Goal: Information Seeking & Learning: Compare options

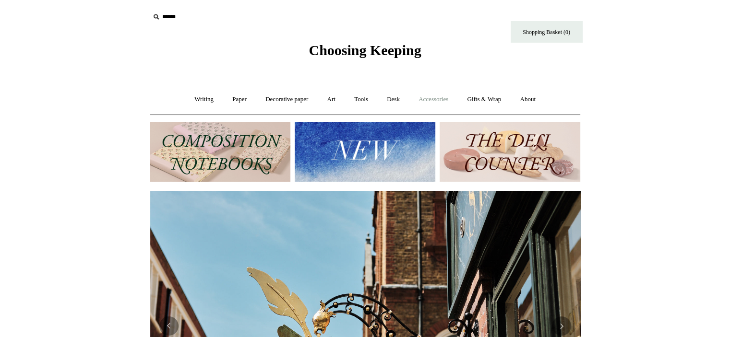
scroll to position [0, 431]
click at [237, 98] on link "Paper +" at bounding box center [240, 99] width 32 height 25
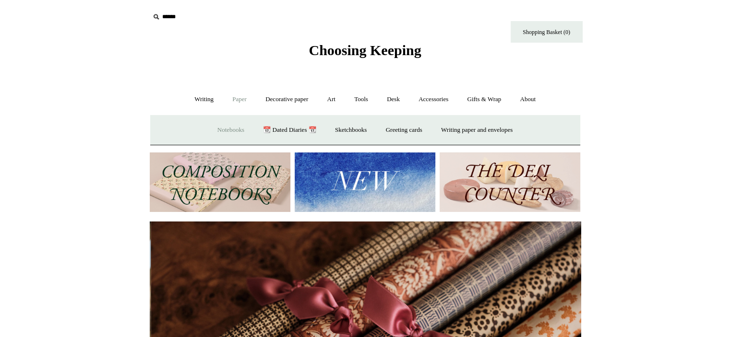
scroll to position [0, 862]
click at [224, 130] on link "Notebooks +" at bounding box center [231, 130] width 44 height 25
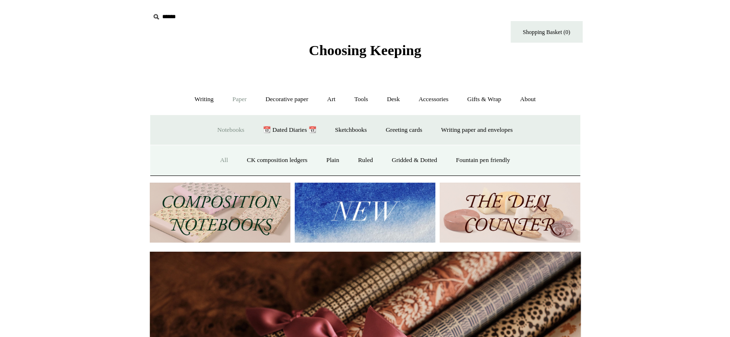
click at [218, 159] on link "All" at bounding box center [223, 160] width 25 height 25
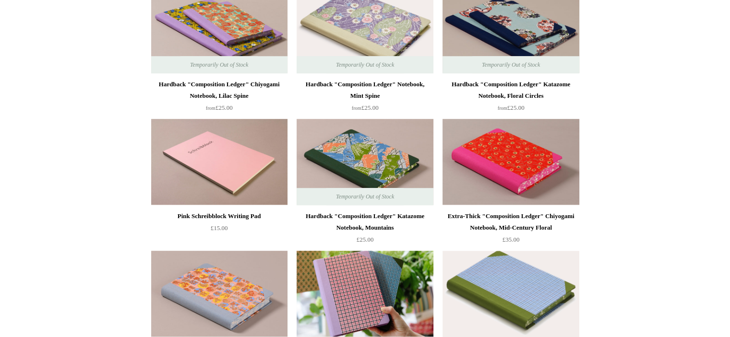
scroll to position [672, 0]
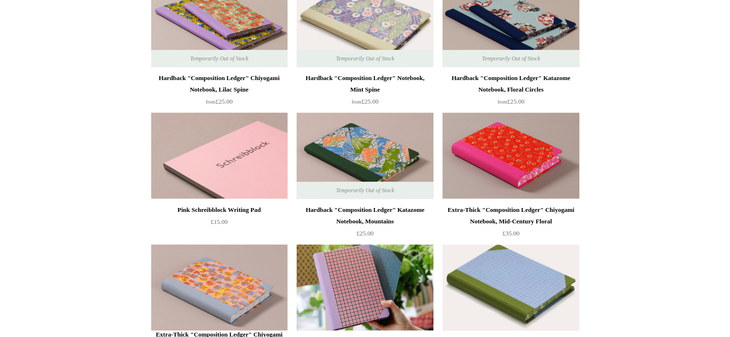
click at [194, 171] on img at bounding box center [219, 156] width 136 height 86
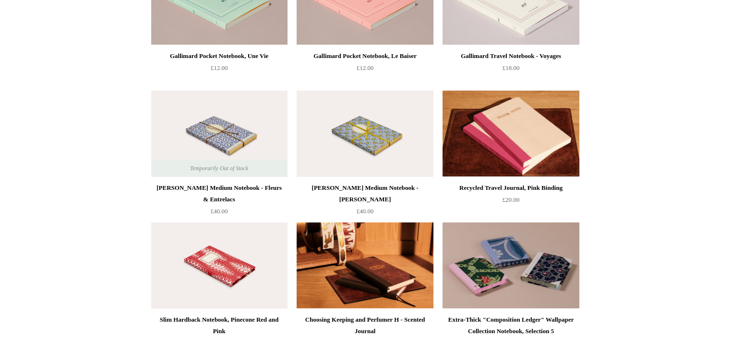
scroll to position [3599, 0]
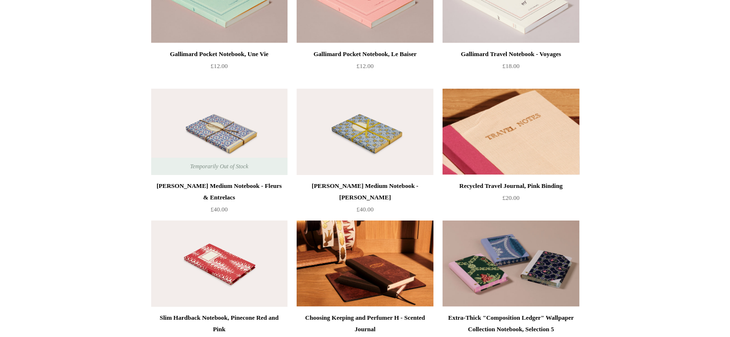
click at [504, 138] on img at bounding box center [510, 132] width 136 height 86
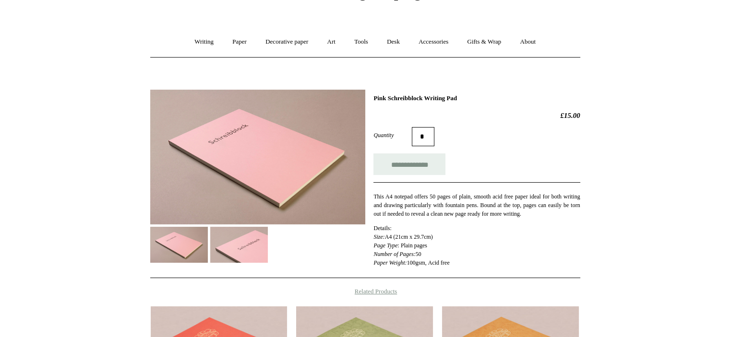
scroll to position [48, 0]
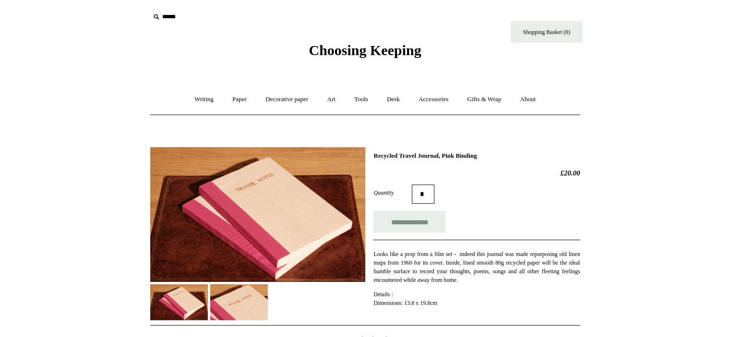
click at [246, 292] on img at bounding box center [239, 303] width 58 height 36
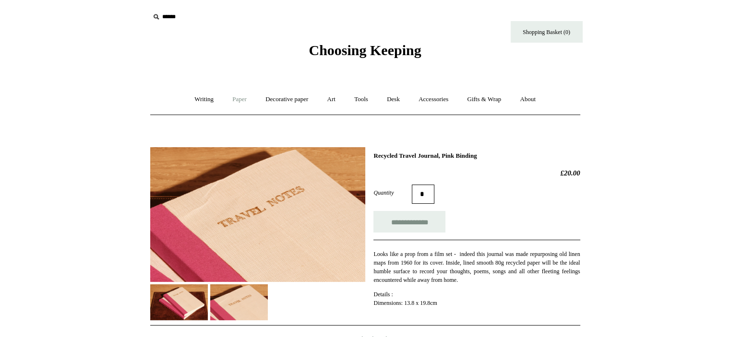
click at [235, 97] on link "Paper +" at bounding box center [240, 99] width 32 height 25
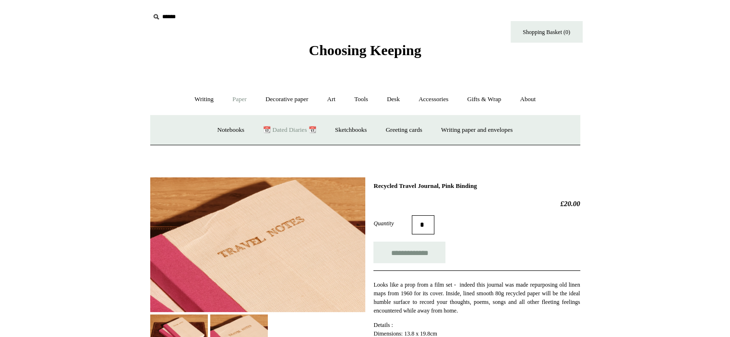
click at [286, 128] on link "📆 Dated Diaries 📆" at bounding box center [289, 130] width 70 height 25
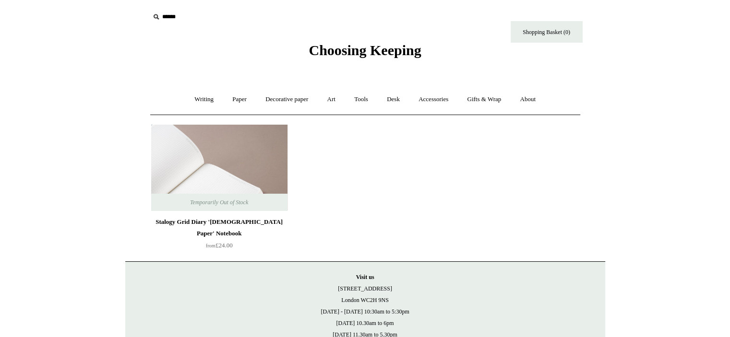
click at [170, 163] on img at bounding box center [219, 168] width 136 height 86
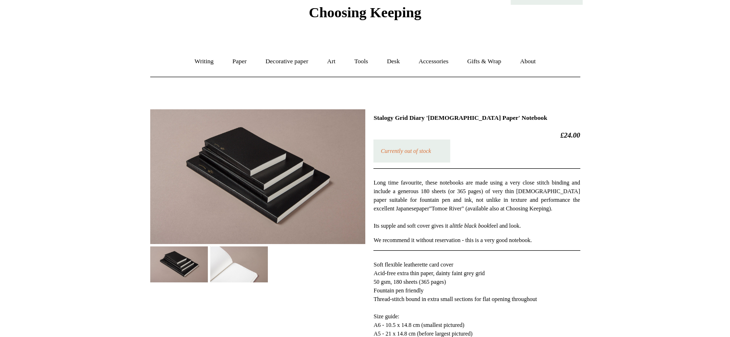
scroll to position [96, 0]
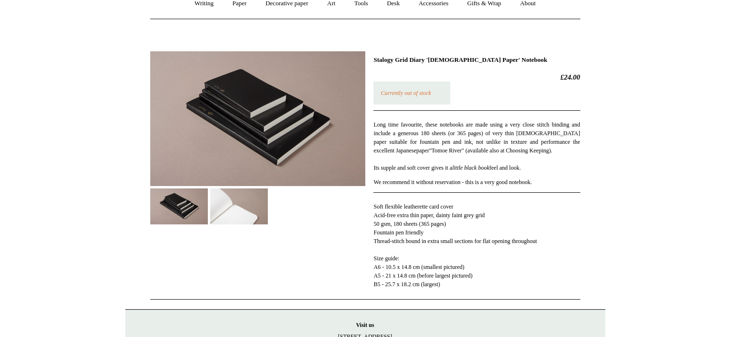
click at [244, 209] on img at bounding box center [239, 207] width 58 height 36
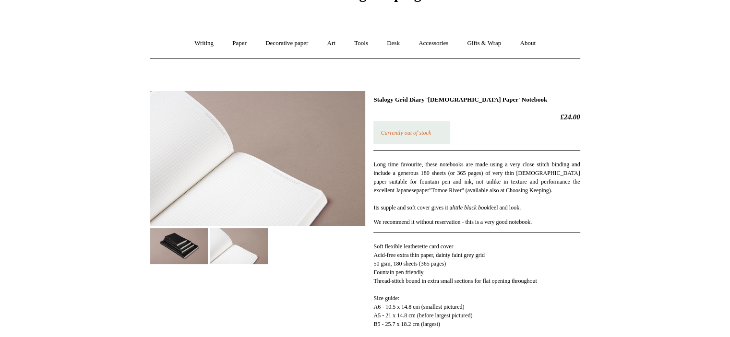
scroll to position [0, 0]
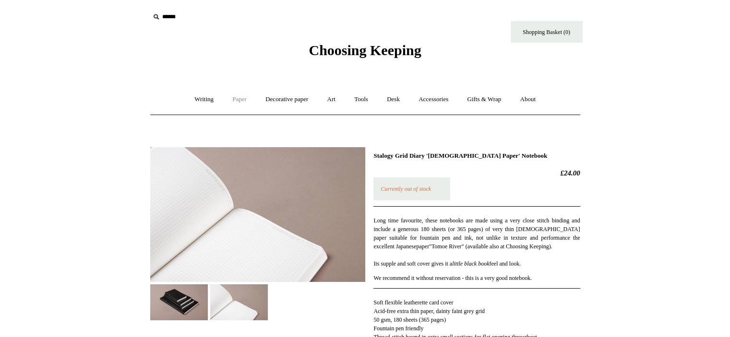
click at [238, 97] on link "Paper +" at bounding box center [240, 99] width 32 height 25
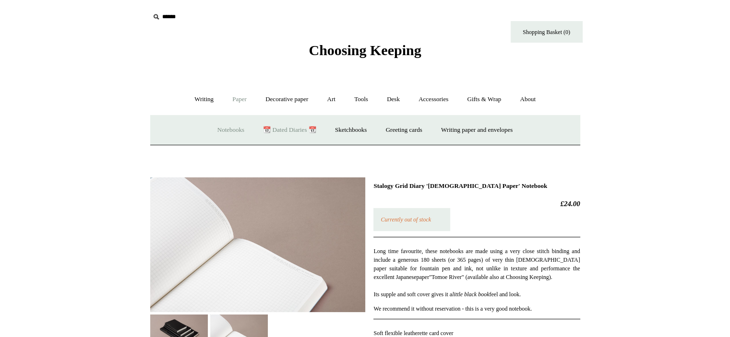
click at [220, 127] on link "Notebooks +" at bounding box center [231, 130] width 44 height 25
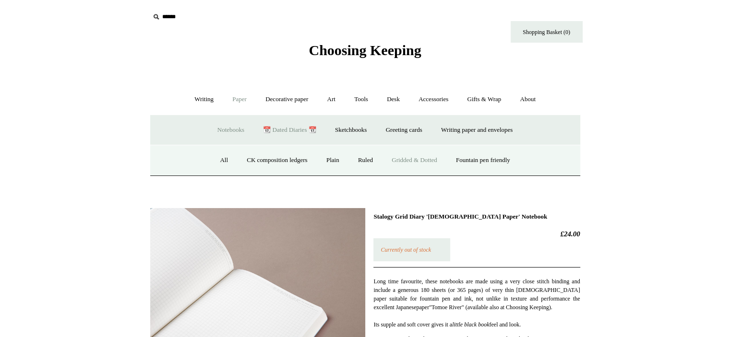
click at [414, 156] on link "Gridded & Dotted" at bounding box center [414, 160] width 63 height 25
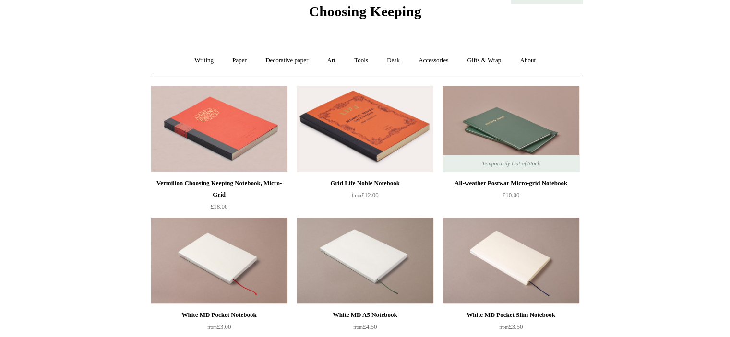
scroll to position [96, 0]
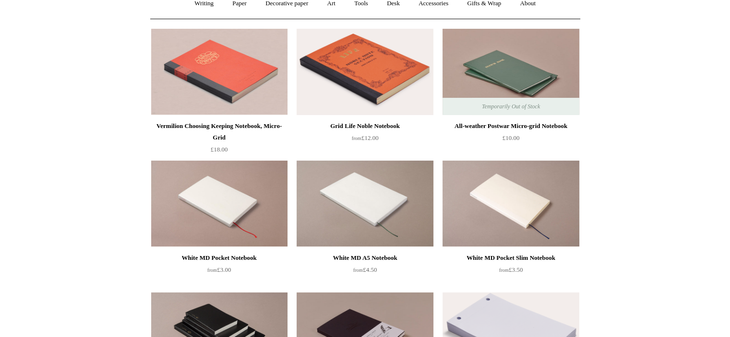
click at [351, 78] on img at bounding box center [365, 72] width 136 height 86
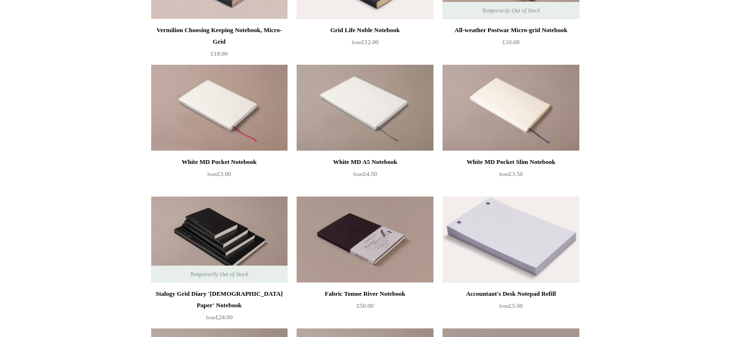
scroll to position [0, 0]
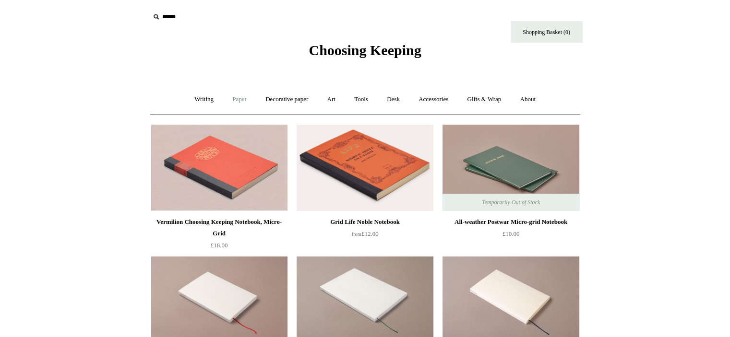
click at [228, 102] on link "Paper +" at bounding box center [240, 99] width 32 height 25
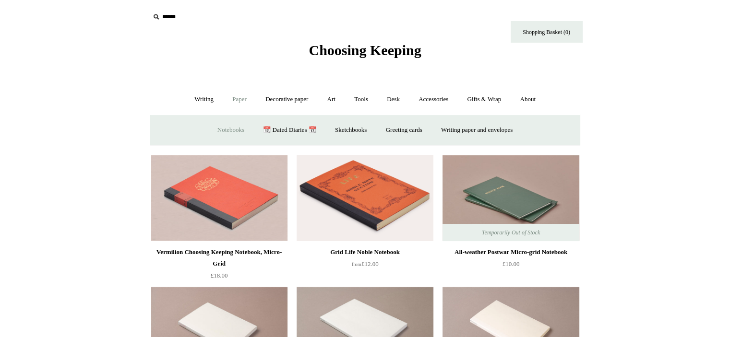
click at [219, 123] on link "Notebooks +" at bounding box center [231, 130] width 44 height 25
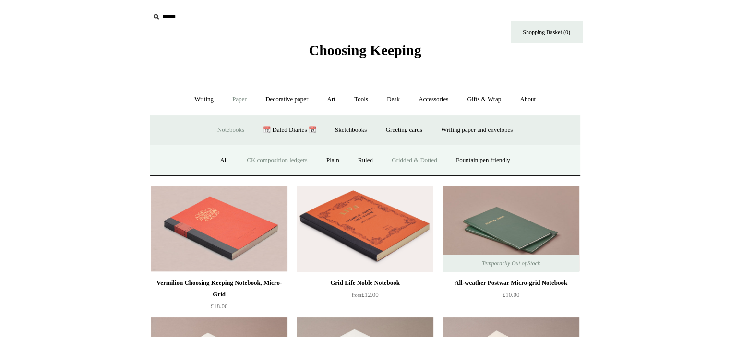
click at [275, 163] on link "CK composition ledgers" at bounding box center [277, 160] width 78 height 25
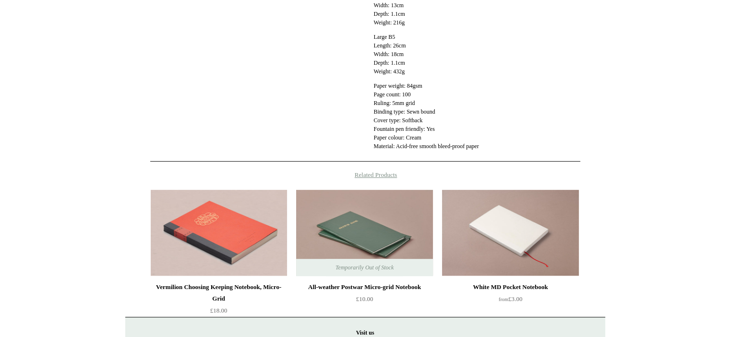
scroll to position [336, 0]
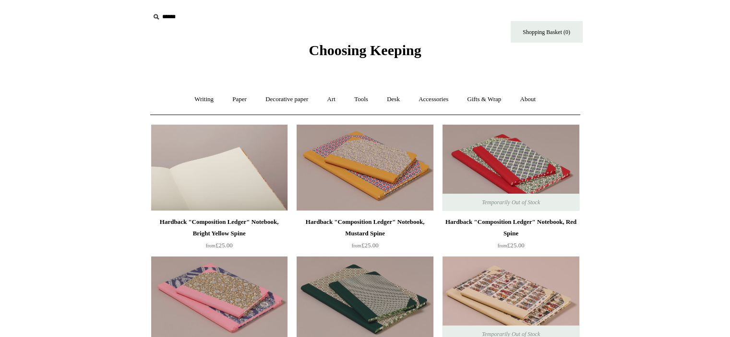
click at [239, 165] on img at bounding box center [219, 168] width 136 height 86
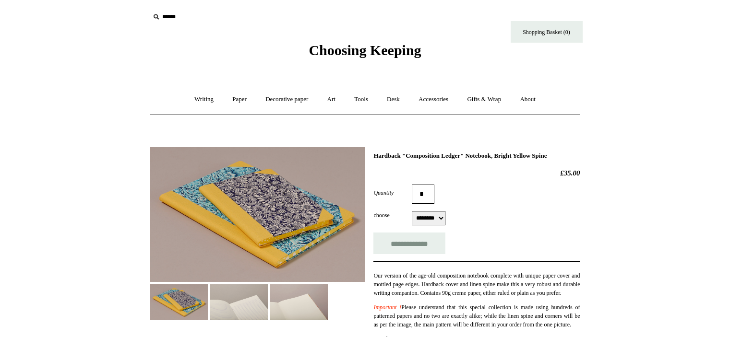
select select "********"
click at [232, 300] on img at bounding box center [239, 303] width 58 height 36
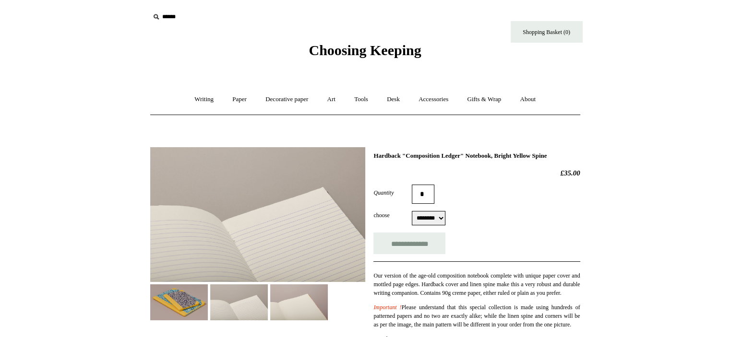
click at [301, 303] on img at bounding box center [299, 303] width 58 height 36
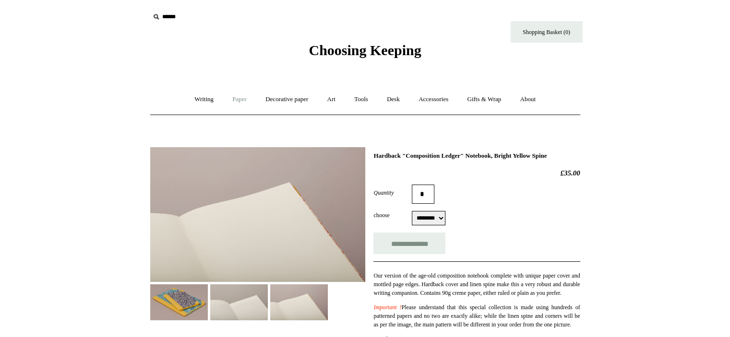
click at [238, 99] on link "Paper +" at bounding box center [240, 99] width 32 height 25
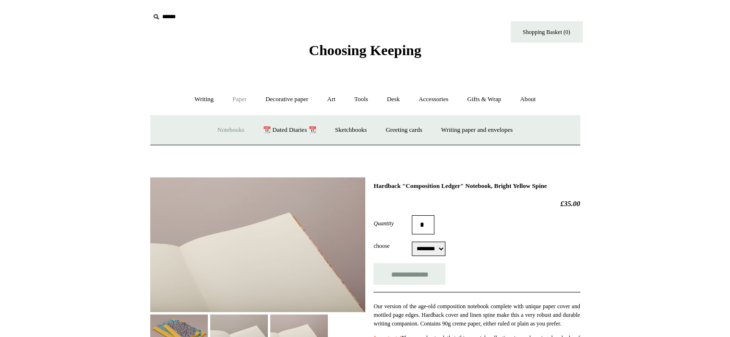
click at [228, 127] on link "Notebooks +" at bounding box center [231, 130] width 44 height 25
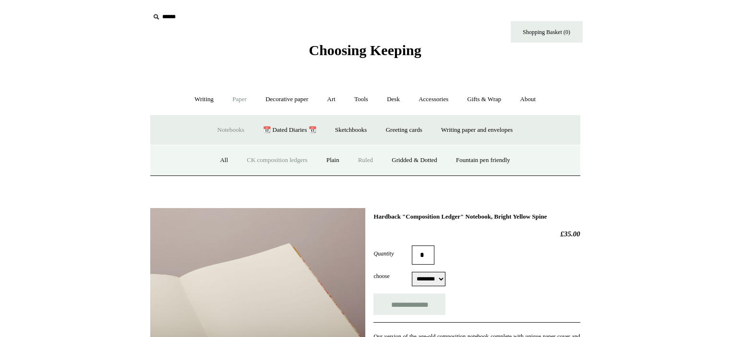
click at [363, 162] on link "Ruled" at bounding box center [365, 160] width 32 height 25
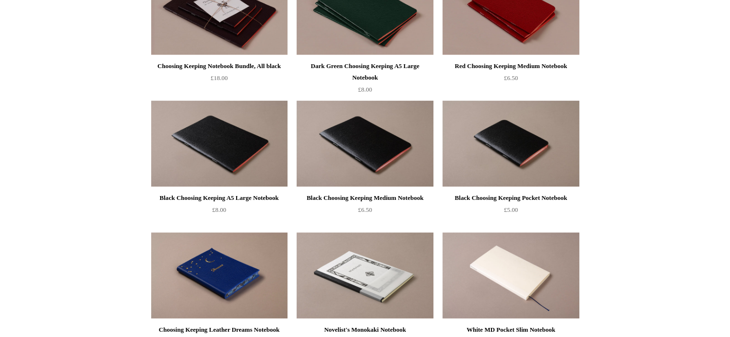
scroll to position [336, 0]
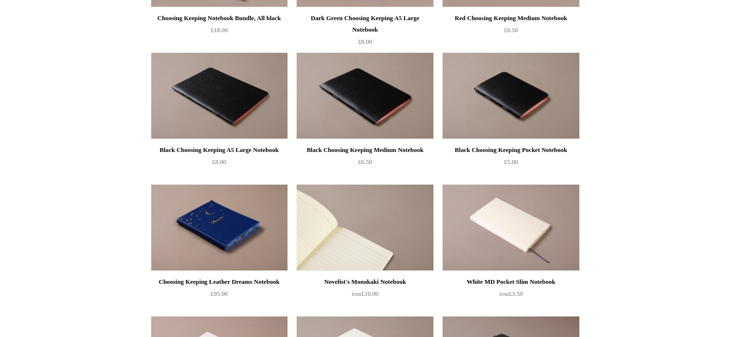
click at [370, 243] on img at bounding box center [365, 228] width 136 height 86
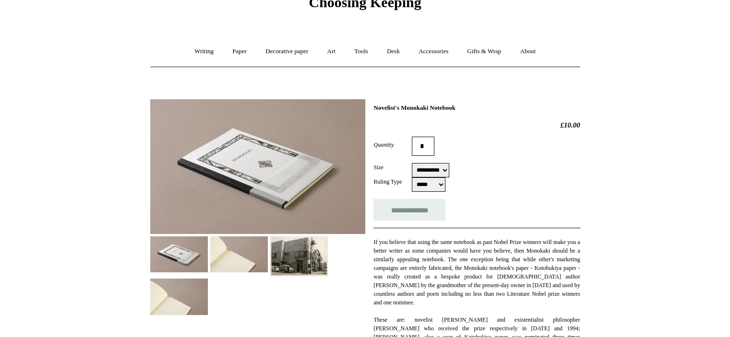
scroll to position [144, 0]
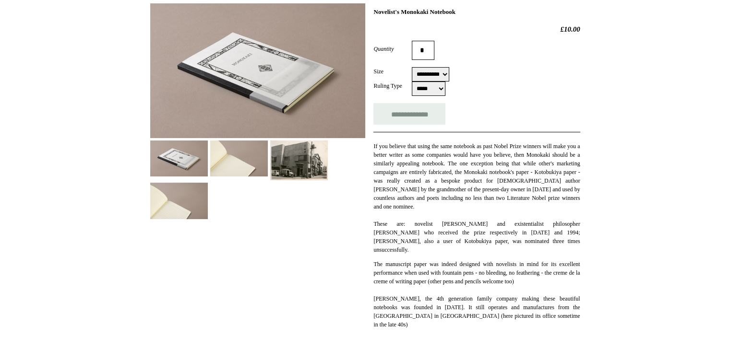
click at [243, 163] on img at bounding box center [239, 159] width 58 height 36
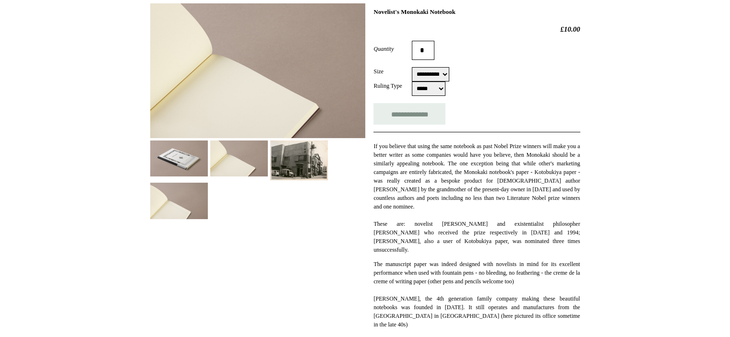
click at [185, 201] on img at bounding box center [179, 201] width 58 height 36
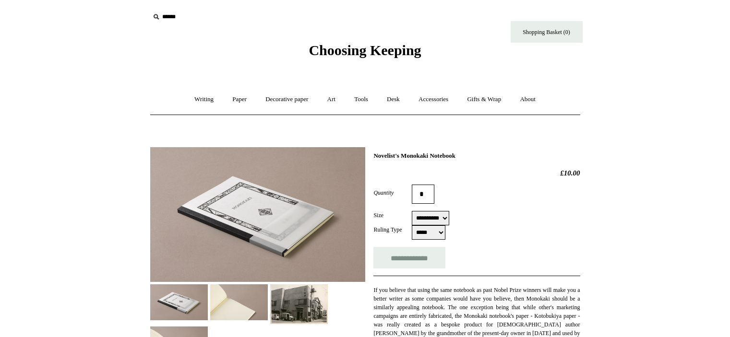
scroll to position [144, 0]
